Goal: Task Accomplishment & Management: Use online tool/utility

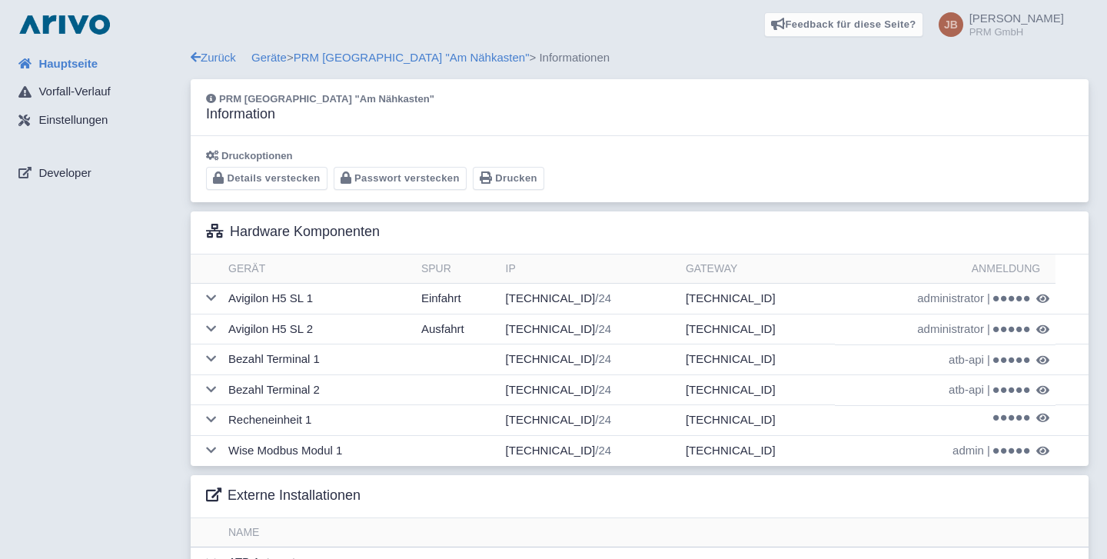
scroll to position [156, 0]
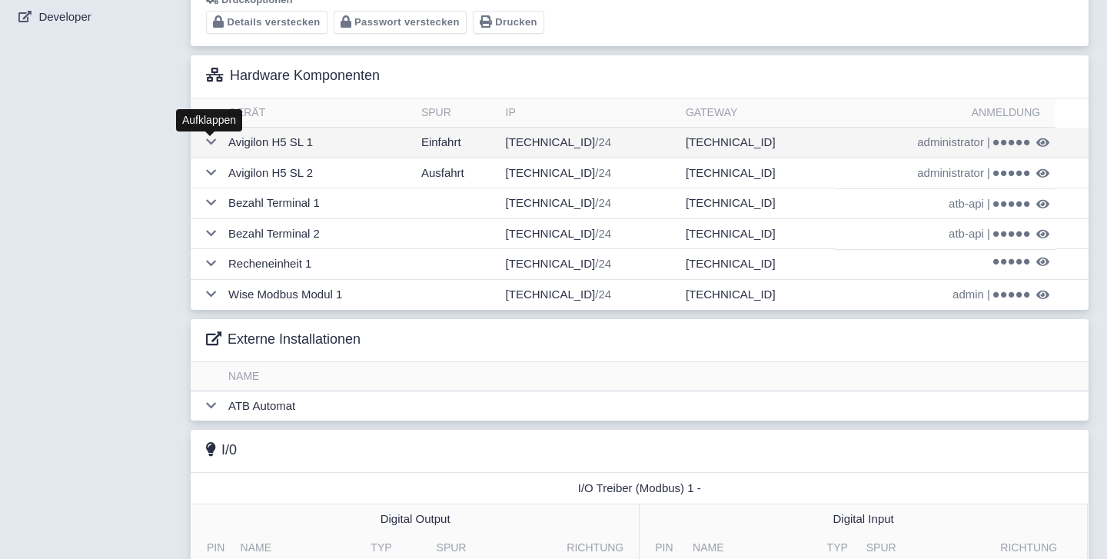
click at [208, 141] on icon at bounding box center [211, 142] width 10 height 12
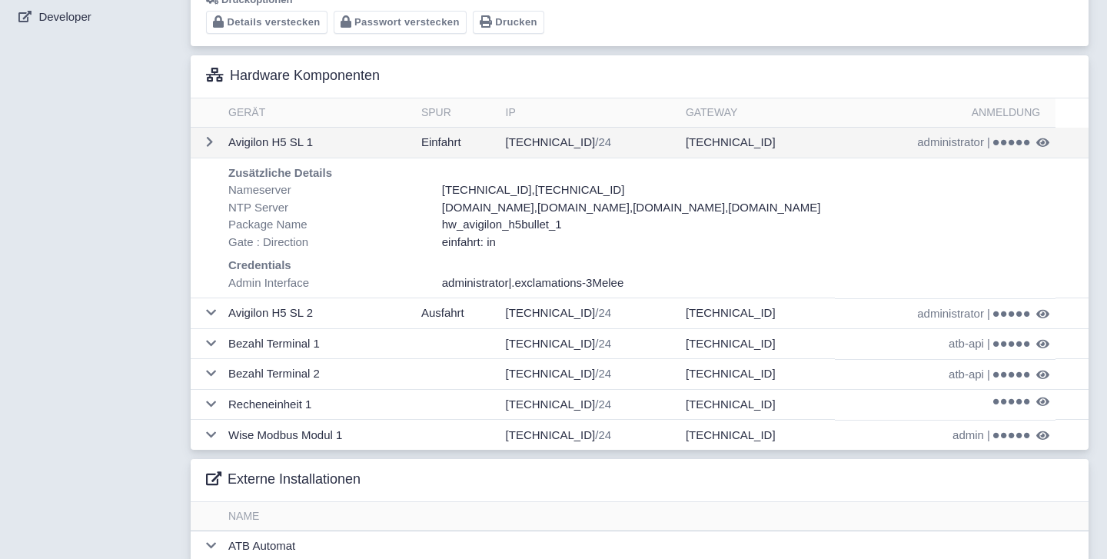
click at [1042, 147] on icon at bounding box center [1042, 143] width 13 height 12
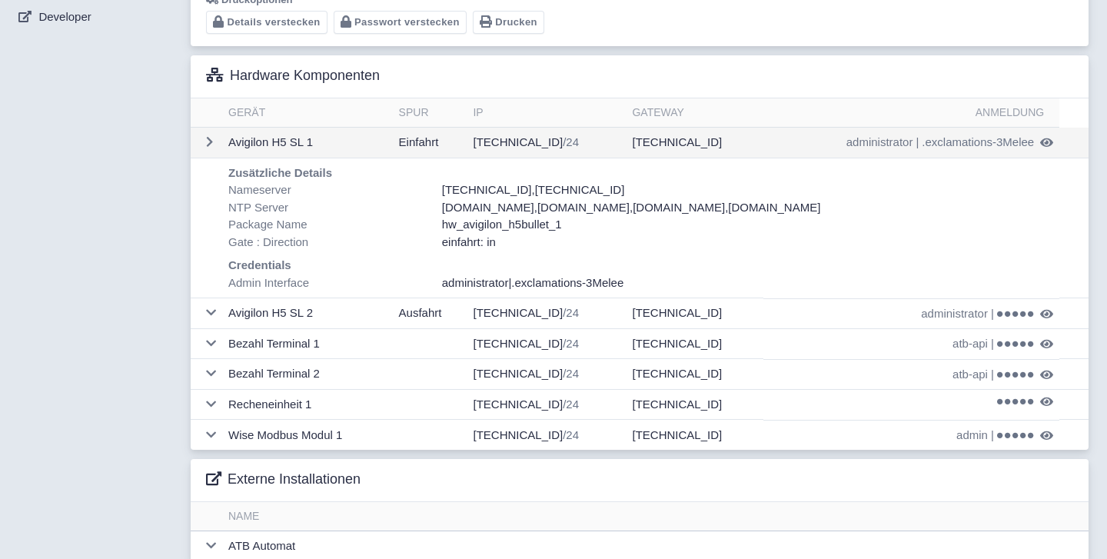
drag, startPoint x: 1033, startPoint y: 145, endPoint x: 916, endPoint y: 147, distance: 116.9
click at [916, 147] on td "administrator | .exclamations-3Melee" at bounding box center [911, 143] width 296 height 30
drag, startPoint x: 824, startPoint y: 147, endPoint x: 1032, endPoint y: 143, distance: 207.6
click at [1032, 143] on td "administrator | .exclamations-3Melee" at bounding box center [911, 143] width 296 height 30
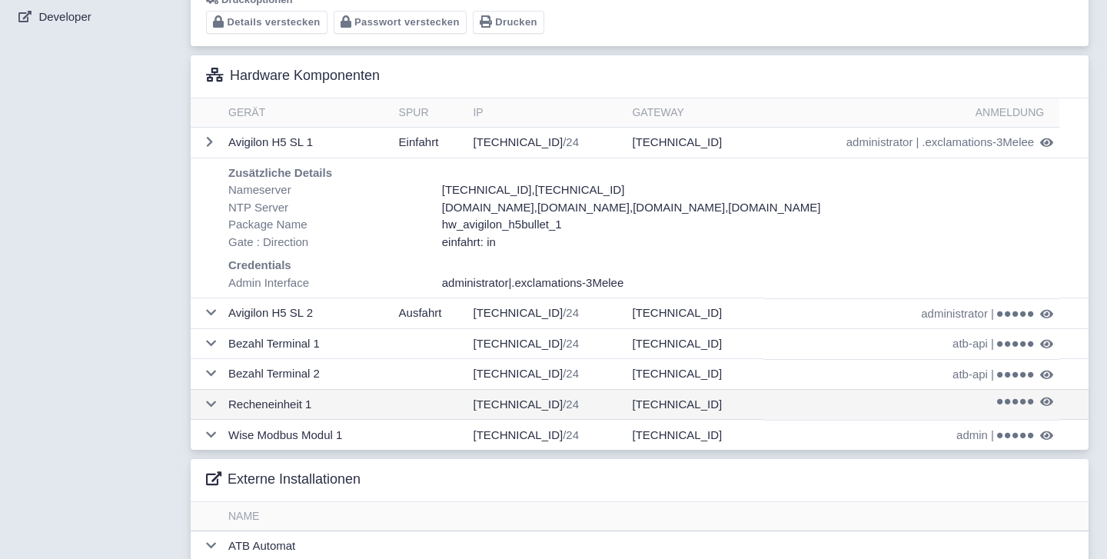
copy td "administrator | .exclamations-3Melee"
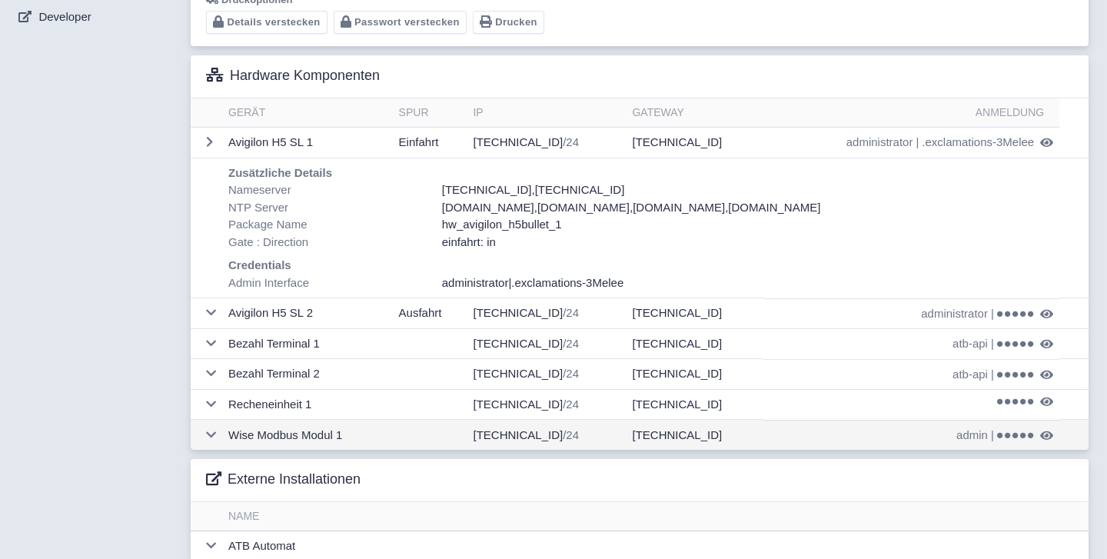
click at [592, 427] on td "[TECHNICAL_ID] /24" at bounding box center [546, 435] width 159 height 31
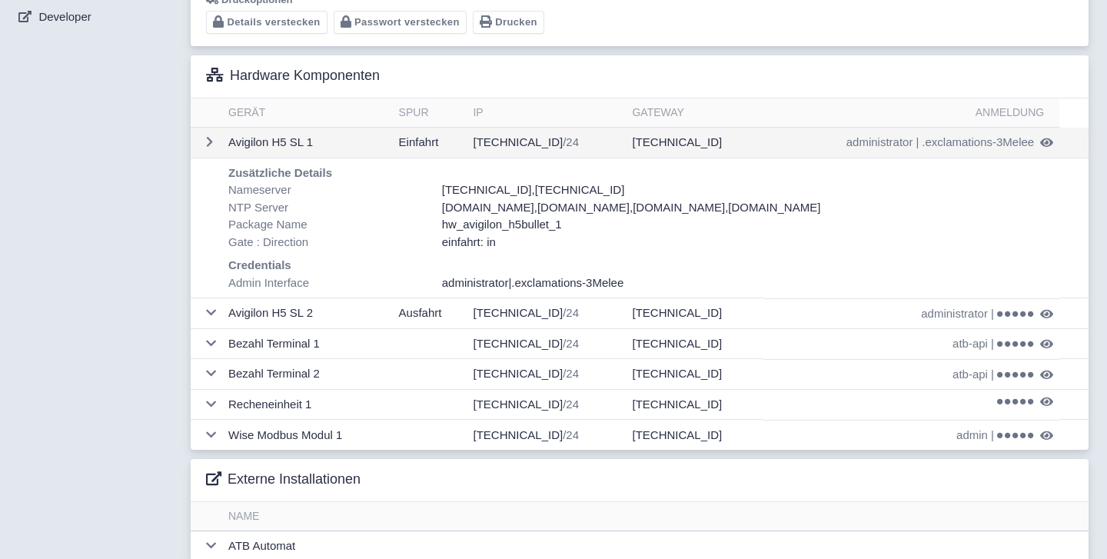
click at [946, 145] on span ".exclamations-3Melee" at bounding box center [978, 143] width 112 height 18
click at [877, 143] on span "administrator" at bounding box center [879, 143] width 67 height 18
click at [548, 145] on td "[TECHNICAL_ID] /24" at bounding box center [546, 143] width 159 height 31
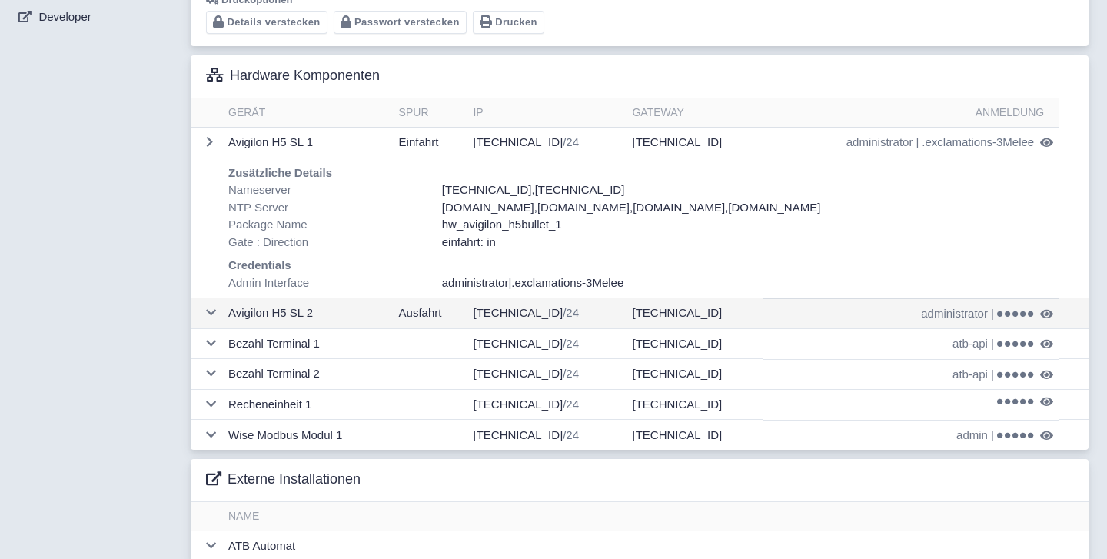
click at [1043, 313] on icon at bounding box center [1046, 314] width 13 height 12
click at [864, 312] on span "administrator" at bounding box center [877, 314] width 67 height 18
click at [1012, 315] on span "modelings-.2Dartmoor" at bounding box center [977, 314] width 114 height 18
click at [568, 311] on span "/24" at bounding box center [570, 312] width 16 height 13
